Goal: Information Seeking & Learning: Find specific fact

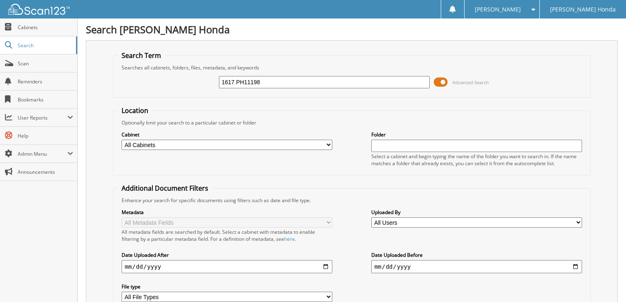
type input "1617 PH11198"
click at [264, 80] on input "1617 PH11198" at bounding box center [324, 82] width 211 height 12
type input "1617 PH11198 DAY"
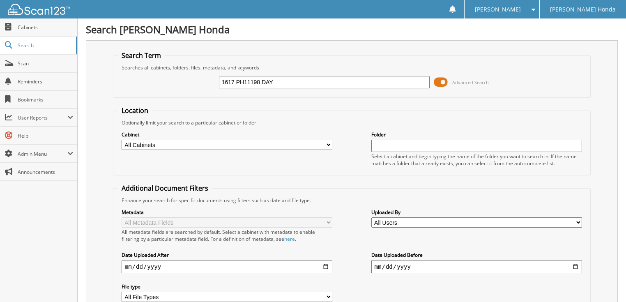
click at [294, 143] on select "All Cabinets 2010 SOLD VEHICLES 2011 SOLD VEHICLES 2012 SOLD VEHICLES 2013 SOLD…" at bounding box center [226, 145] width 211 height 10
select select "8140"
click at [121, 140] on select "All Cabinets 2010 SOLD VEHICLES 2011 SOLD VEHICLES 2012 SOLD VEHICLES 2013 SOLD…" at bounding box center [226, 145] width 211 height 10
click at [381, 146] on input "text" at bounding box center [476, 146] width 211 height 12
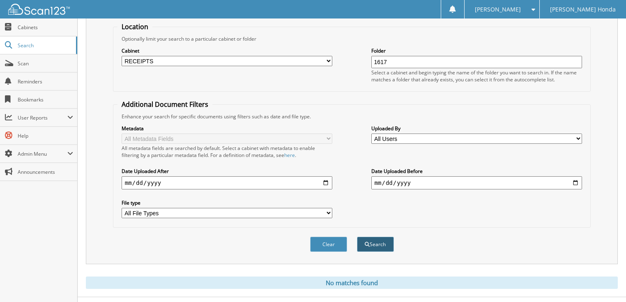
scroll to position [92, 0]
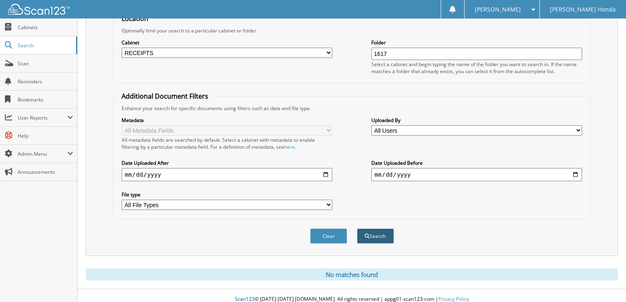
type input "1617"
click at [378, 228] on button "Search" at bounding box center [375, 235] width 37 height 15
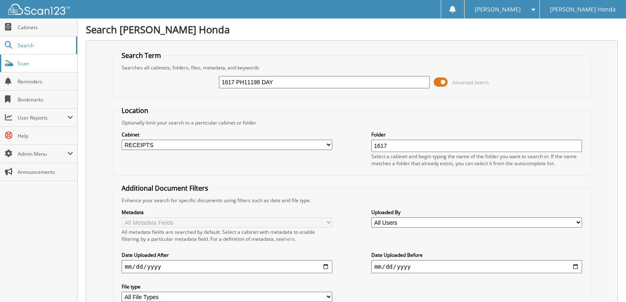
click at [41, 66] on link "Scan" at bounding box center [38, 64] width 77 height 18
